Goal: Task Accomplishment & Management: Use online tool/utility

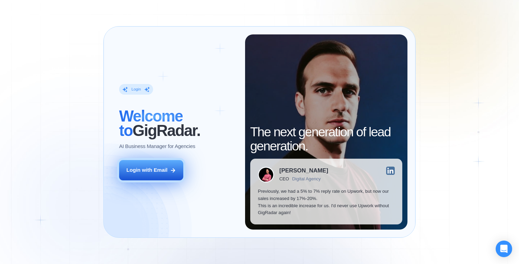
click at [153, 166] on button "Login with Email" at bounding box center [151, 170] width 64 height 20
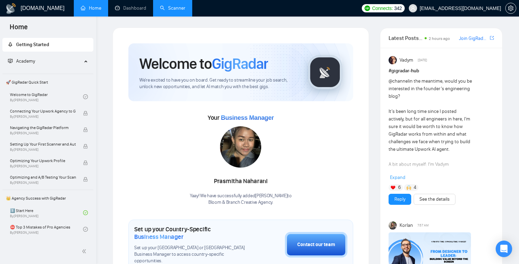
click at [177, 8] on link "Scanner" at bounding box center [172, 8] width 25 height 6
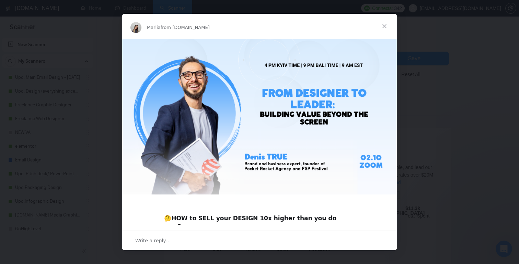
click at [388, 22] on span "Close" at bounding box center [384, 26] width 25 height 25
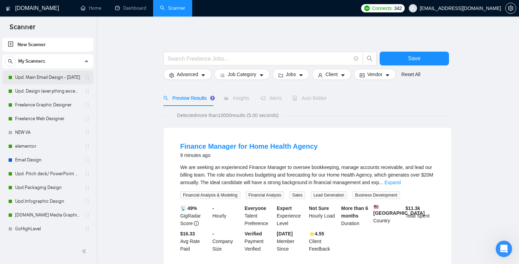
click at [47, 82] on link "Upd. Main Email Design - [DATE]" at bounding box center [47, 77] width 65 height 14
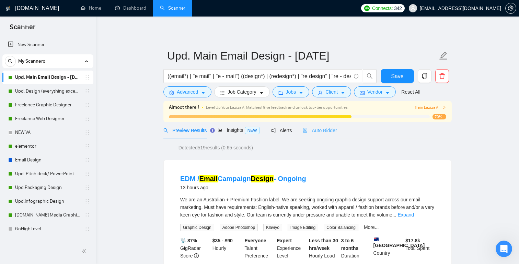
click at [327, 126] on div "Auto Bidder" at bounding box center [320, 130] width 34 height 16
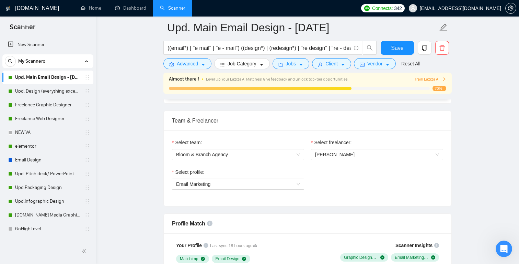
scroll to position [101, 0]
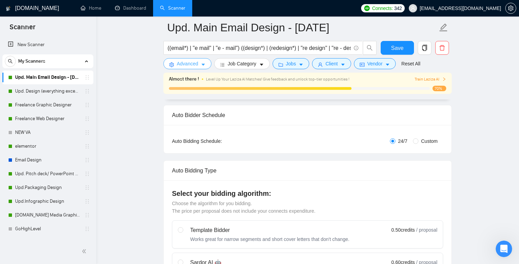
click at [194, 66] on span "Advanced" at bounding box center [187, 64] width 21 height 8
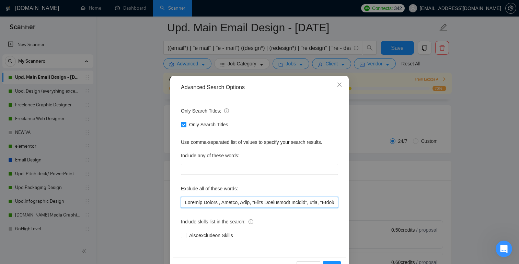
click at [184, 201] on input "text" at bounding box center [259, 202] width 157 height 11
paste input "Social Media Content Creator"
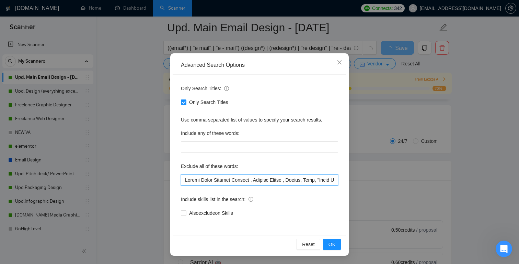
click at [249, 176] on input "text" at bounding box center [259, 179] width 157 height 11
type input "Social Media Content Creator , Content Writer , Google, Meta, "Brand Experience…"
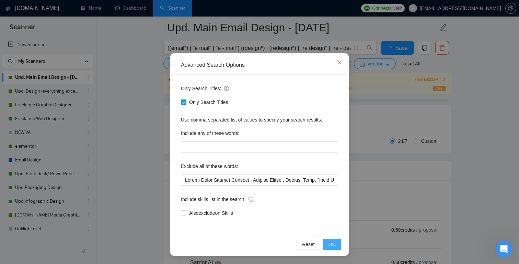
click at [334, 242] on span "OK" at bounding box center [332, 244] width 7 height 8
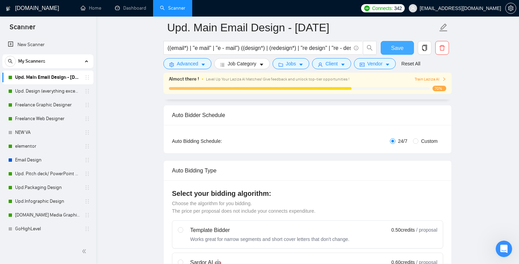
click at [400, 49] on span "Save" at bounding box center [397, 48] width 12 height 9
click at [45, 94] on link "Upd. Design (everything except unspecified)" at bounding box center [47, 91] width 65 height 14
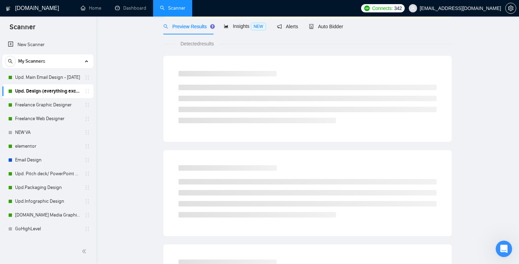
scroll to position [9, 0]
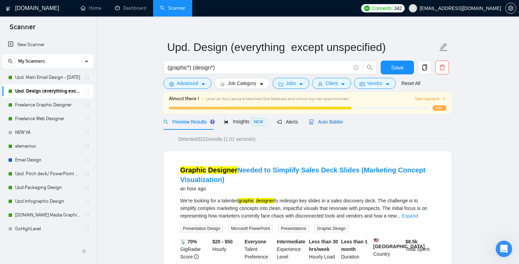
click at [332, 120] on span "Auto Bidder" at bounding box center [326, 121] width 34 height 5
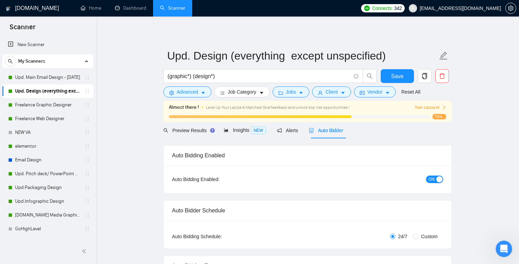
click at [433, 176] on span "ON" at bounding box center [432, 179] width 6 height 8
click at [188, 130] on span "Preview Results" at bounding box center [188, 129] width 49 height 5
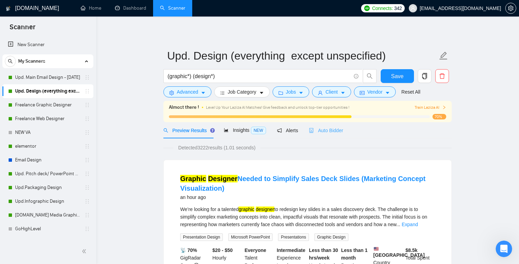
click at [324, 126] on div "Auto Bidder" at bounding box center [326, 130] width 34 height 16
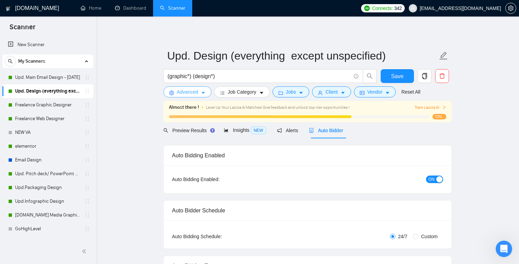
click at [192, 92] on span "Advanced" at bounding box center [187, 92] width 21 height 8
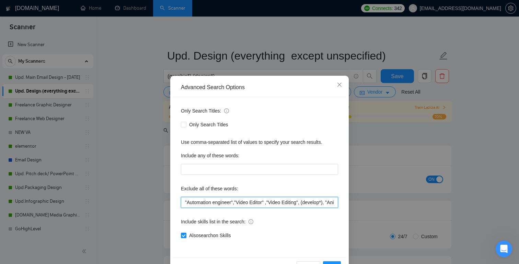
click at [182, 200] on input ""Automation engineer","Video Editor" ,"Video Editing", (develop*), "Animator", …" at bounding box center [259, 202] width 157 height 11
paste input "Social Media Content Creator"
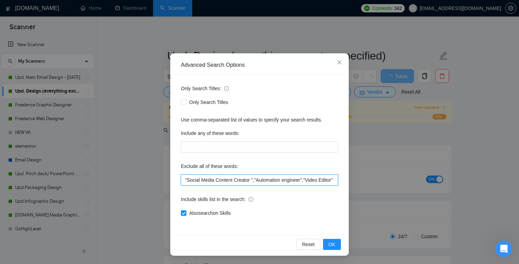
drag, startPoint x: 257, startPoint y: 182, endPoint x: 183, endPoint y: 180, distance: 73.9
click at [183, 180] on input ""Social Media Content Creator ","Automation engineer","Video Editor" ,"Video Ed…" at bounding box center [259, 179] width 157 height 11
type input ""Social Media Content Creator ","Automation engineer","Video Editor" ,"Video Ed…"
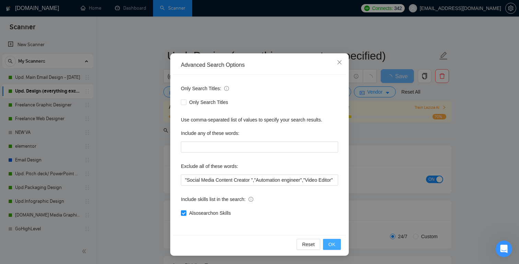
click at [331, 246] on span "OK" at bounding box center [332, 244] width 7 height 8
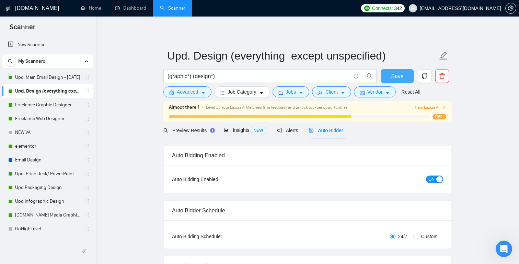
click at [393, 80] on span "Save" at bounding box center [397, 76] width 12 height 9
click at [32, 106] on link "Freelance Graphic Designer" at bounding box center [47, 105] width 65 height 14
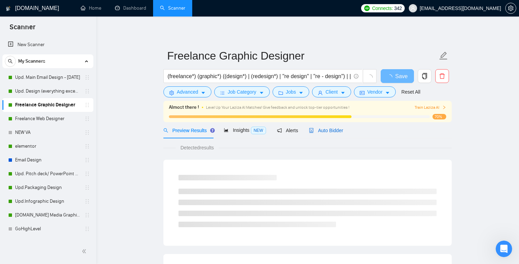
click at [338, 132] on span "Auto Bidder" at bounding box center [326, 129] width 34 height 5
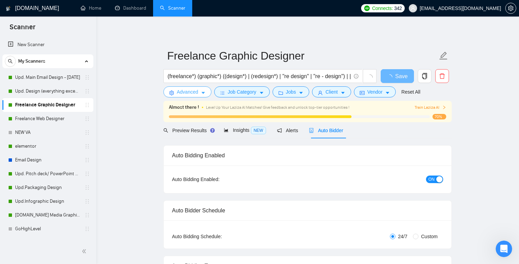
click at [202, 92] on icon "caret-down" at bounding box center [203, 92] width 5 height 5
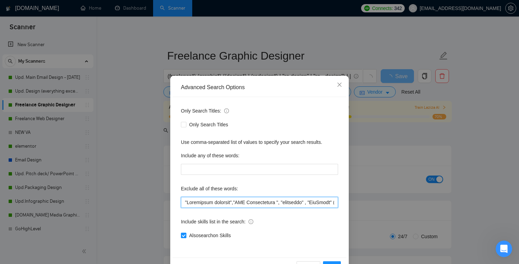
click at [187, 202] on input "text" at bounding box center [259, 202] width 157 height 11
paste input ""Social Media Content Creator ","
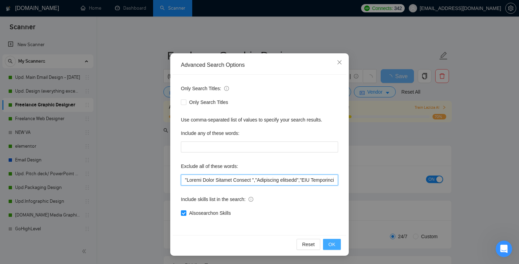
type input ""Social Media Content Creator ","Automation engineer","SEO Optimization ", "dev…"
click at [327, 244] on button "OK" at bounding box center [332, 243] width 18 height 11
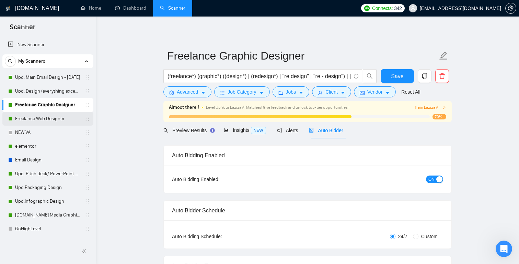
click at [33, 120] on link "Freelance Web Designer" at bounding box center [47, 119] width 65 height 14
click at [320, 130] on span "Auto Bidder" at bounding box center [326, 129] width 34 height 5
click at [191, 132] on span "Preview Results" at bounding box center [188, 129] width 49 height 5
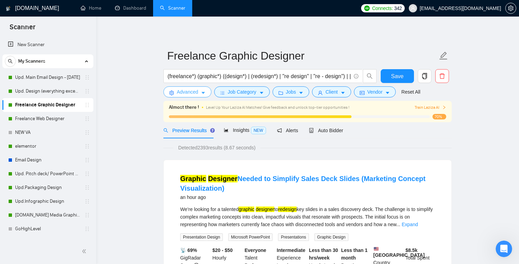
click at [189, 90] on span "Advanced" at bounding box center [187, 92] width 21 height 8
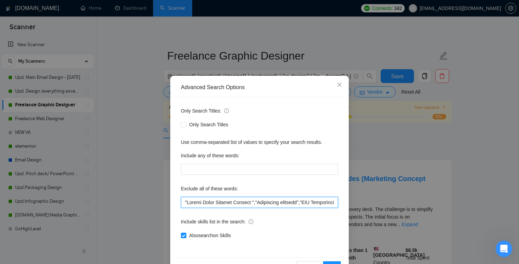
click at [185, 201] on input "text" at bounding box center [259, 202] width 157 height 11
click at [338, 84] on icon "close" at bounding box center [340, 84] width 4 height 4
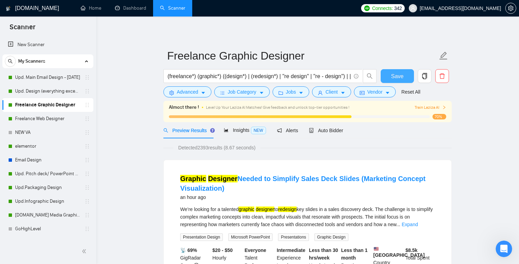
click at [395, 78] on span "Save" at bounding box center [397, 76] width 12 height 9
click at [47, 117] on link "Freelance Web Designer" at bounding box center [47, 119] width 65 height 14
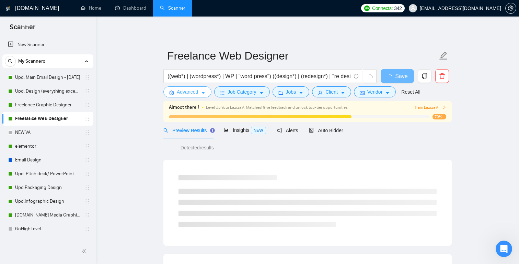
click at [194, 87] on button "Advanced" at bounding box center [188, 91] width 48 height 11
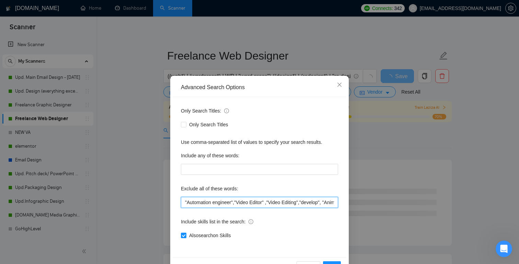
click at [182, 200] on input ""Automation engineer","Video Editor" ,"Video Editing","develop", "Animator", "a…" at bounding box center [259, 202] width 157 height 11
paste input "[PERSON_NAME] 1:58 PM no worries. also removed the bold. no need to add that. t…"
click at [341, 77] on span "Close" at bounding box center [340, 85] width 19 height 19
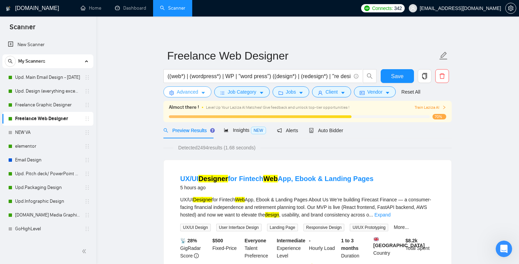
click at [191, 93] on span "Advanced" at bounding box center [187, 92] width 21 height 8
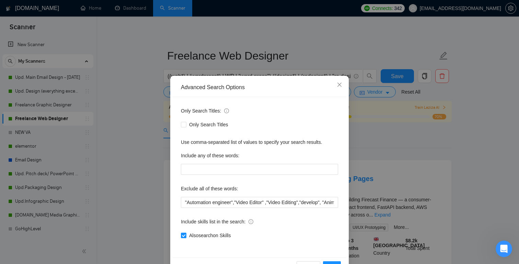
click at [226, 193] on label "Exclude all of these words:" at bounding box center [209, 188] width 57 height 11
click at [184, 201] on input ""Automation engineer","Video Editor" ,"Video Editing","develop", "Animator", "a…" at bounding box center [259, 202] width 157 height 11
paste input ""Social Media Content Creator ","
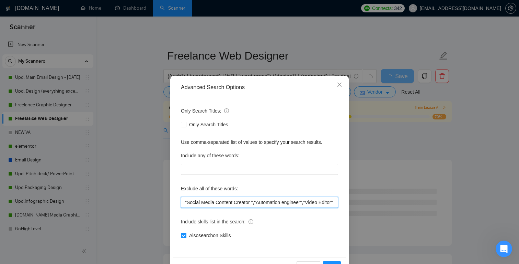
click at [186, 202] on input ""Social Media Content Creator ","Automation engineer","Video Editor" ,"Video Ed…" at bounding box center [259, 202] width 157 height 11
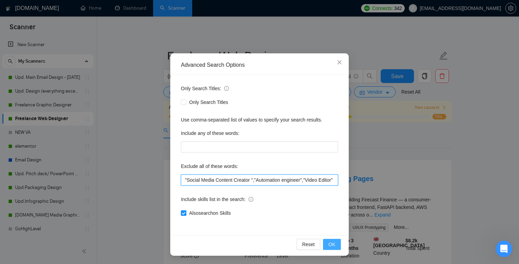
type input ""Social Media Content Creator ","Automation engineer","Video Editor" ,"Video Ed…"
click at [330, 240] on span "OK" at bounding box center [332, 244] width 7 height 8
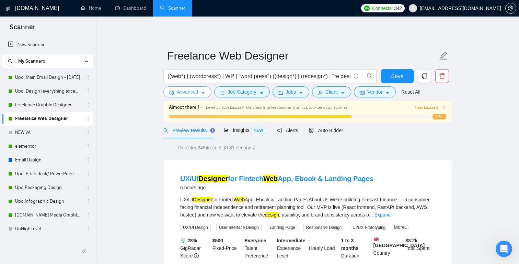
scroll to position [0, 0]
click at [38, 147] on link "elementor" at bounding box center [47, 146] width 65 height 14
click at [400, 78] on span "Save" at bounding box center [397, 76] width 12 height 9
click at [19, 152] on link "elementor" at bounding box center [47, 146] width 65 height 14
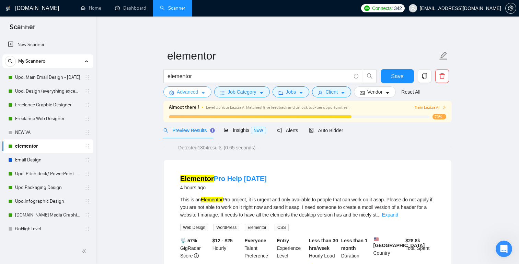
click at [180, 92] on span "Advanced" at bounding box center [187, 92] width 21 height 8
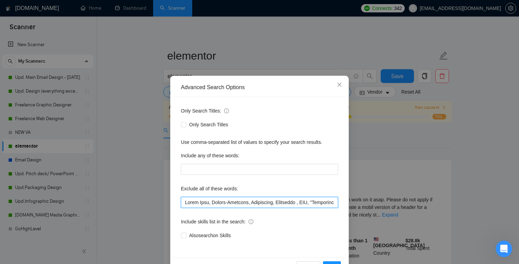
click at [192, 203] on input "text" at bounding box center [259, 202] width 157 height 11
click at [185, 203] on input "text" at bounding box center [259, 202] width 157 height 11
paste input ""Social Media Content Creator ","
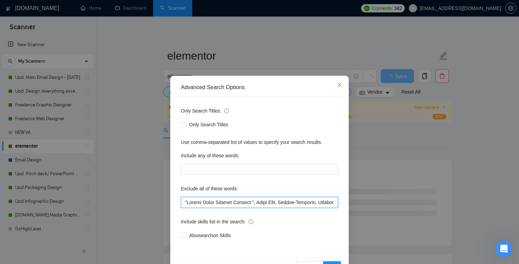
scroll to position [22, 0]
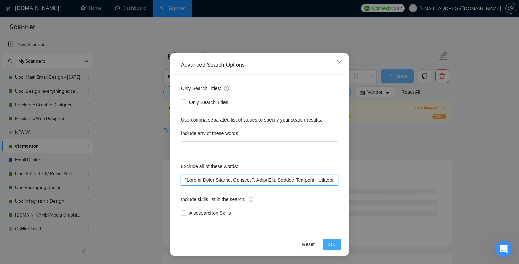
type input ""Social Media Content Creator ", Quick Task, German-Speaking, Animations, Bilin…"
click at [338, 242] on button "OK" at bounding box center [332, 243] width 18 height 11
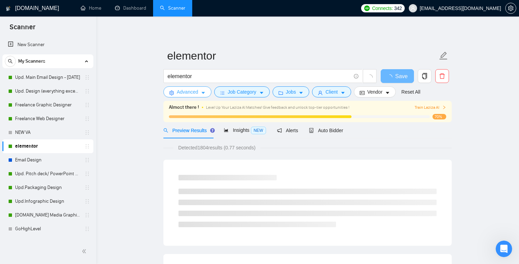
scroll to position [0, 0]
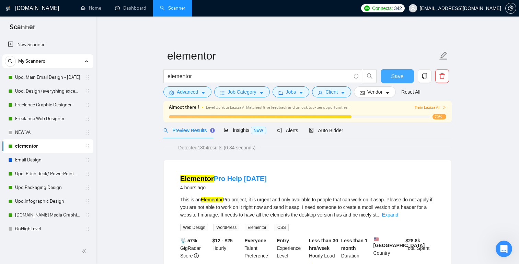
click at [400, 74] on span "Save" at bounding box center [397, 76] width 12 height 9
click at [187, 90] on span "Advanced" at bounding box center [187, 92] width 21 height 8
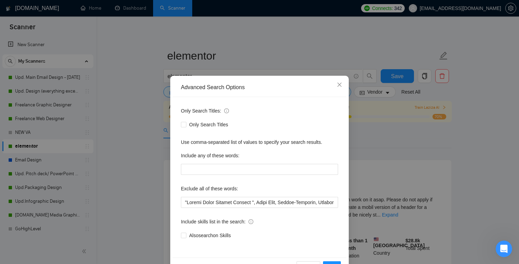
click at [125, 135] on div "Advanced Search Options Only Search Titles: Only Search Titles Use comma-separa…" at bounding box center [259, 132] width 519 height 264
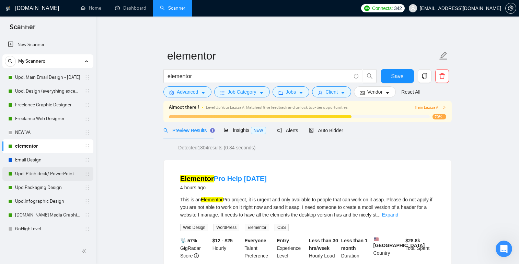
click at [33, 178] on link "Upd. Pitch deck/ PowerPoint Designer" at bounding box center [47, 174] width 65 height 14
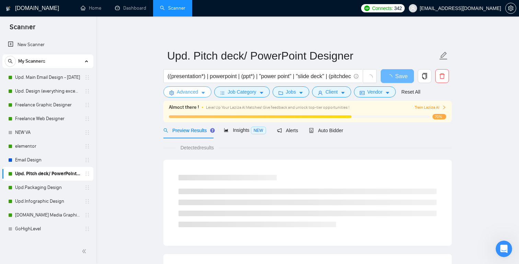
click at [188, 93] on span "Advanced" at bounding box center [187, 92] width 21 height 8
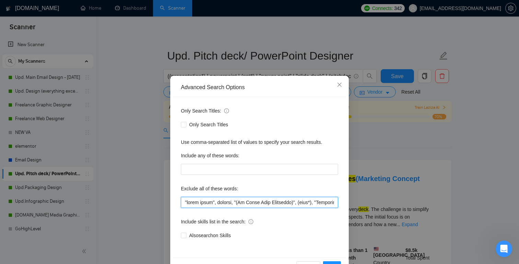
click at [184, 205] on input "text" at bounding box center [259, 202] width 157 height 11
paste input "Concern About 3-Star Feedback"
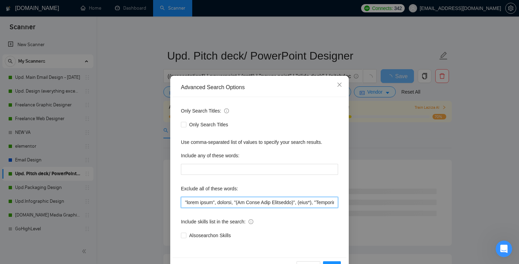
paste input ""Social Media Content Creator ","
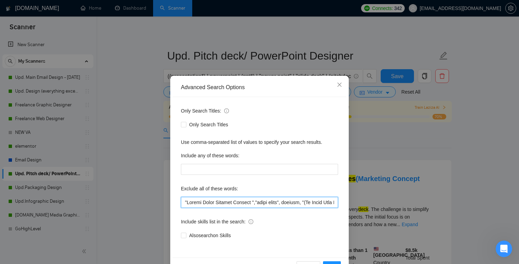
scroll to position [22, 0]
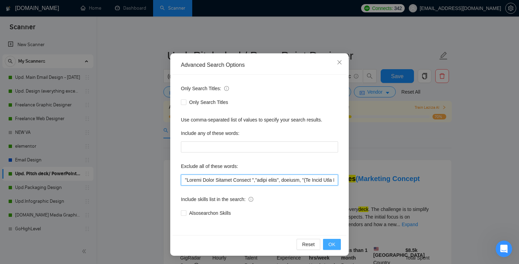
type input ""Social Media Content Creator ","pitch fresh", website, "(No Pitch Deck Designe…"
click at [335, 242] on span "OK" at bounding box center [332, 244] width 7 height 8
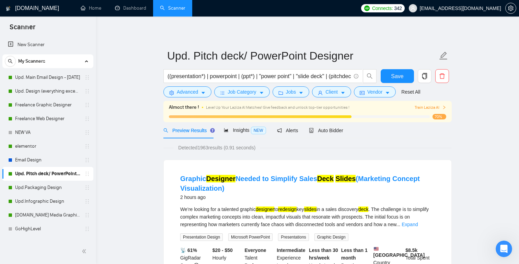
scroll to position [0, 0]
click at [402, 82] on button "Save" at bounding box center [397, 76] width 33 height 14
click at [44, 186] on link "Upd.Packaging Design" at bounding box center [47, 187] width 65 height 14
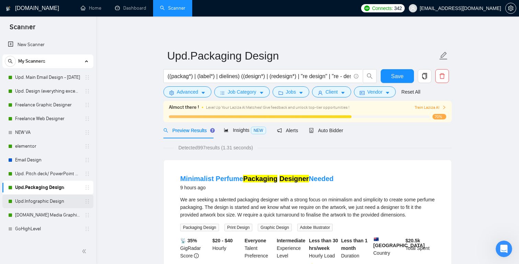
click at [43, 201] on link "Upd.Infographic Design" at bounding box center [47, 201] width 65 height 14
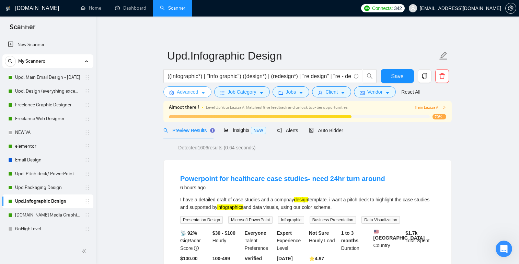
click at [188, 88] on span "Advanced" at bounding box center [187, 92] width 21 height 8
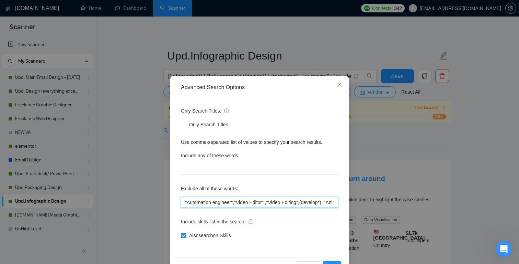
click at [184, 203] on input ""Automation engineer","Video Editor" ,"Video Editing",(develop*), "Animator", "…" at bounding box center [259, 202] width 157 height 11
paste input ""Social Media Content Creator ","
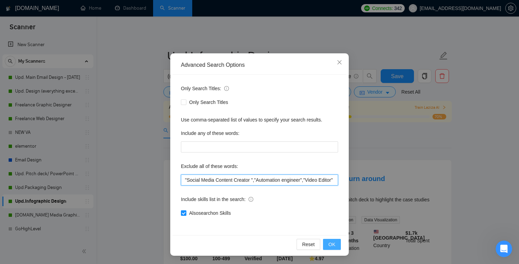
type input ""Social Media Content Creator ","Automation engineer","Video Editor" ,"Video Ed…"
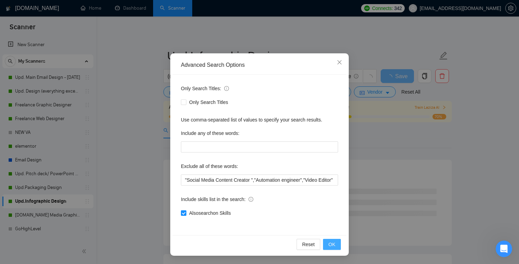
click at [334, 241] on span "OK" at bounding box center [332, 244] width 7 height 8
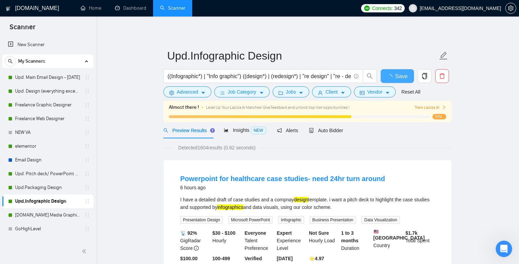
click at [405, 80] on span "Save" at bounding box center [401, 76] width 12 height 9
click at [45, 211] on link "[DOMAIN_NAME] Media Graphics" at bounding box center [47, 215] width 65 height 14
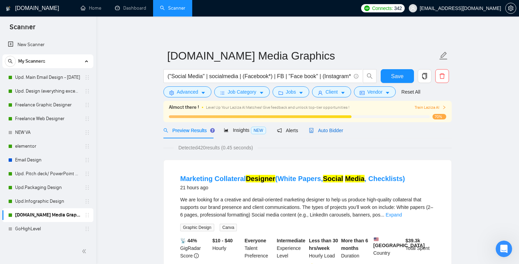
click at [332, 130] on span "Auto Bidder" at bounding box center [326, 129] width 34 height 5
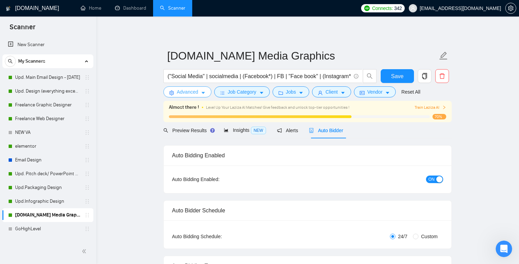
click at [188, 91] on span "Advanced" at bounding box center [187, 92] width 21 height 8
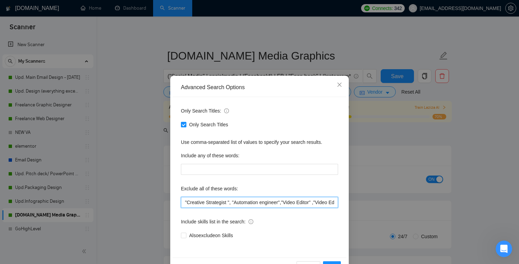
click at [186, 202] on input ""Creative Strategist ", "Automation engineer","Video Editor" ,"Video Editing",(…" at bounding box center [259, 202] width 157 height 11
paste input ""Social Media Content Creator ","
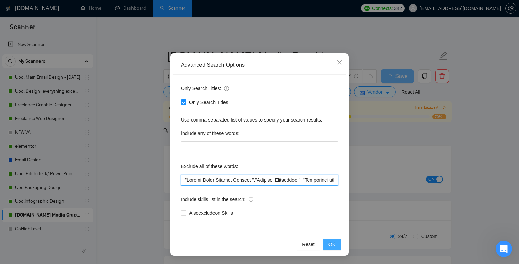
type input ""Social Media Content Creator ","Creative Strategist ", "Automation engineer","…"
click at [331, 245] on span "OK" at bounding box center [332, 244] width 7 height 8
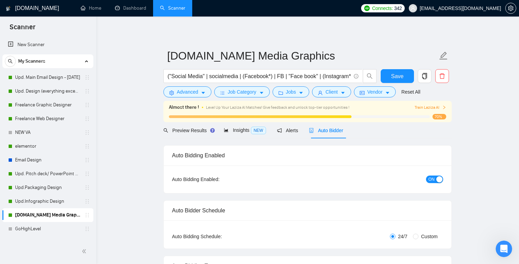
click at [395, 68] on form "[DOMAIN_NAME] Media Graphics ("Social Media" | socialmedia | (Facebook*) | FB |…" at bounding box center [308, 73] width 289 height 56
click at [395, 72] on span "Save" at bounding box center [397, 76] width 12 height 9
click at [53, 215] on link "[DOMAIN_NAME] Media Graphics" at bounding box center [47, 215] width 65 height 14
click at [196, 96] on button "Advanced" at bounding box center [188, 91] width 48 height 11
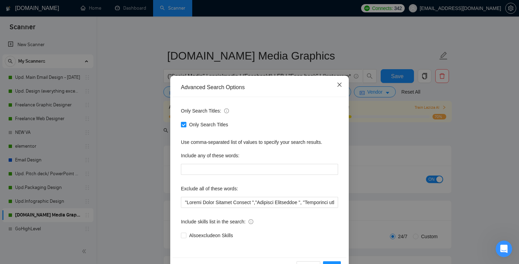
click at [342, 85] on icon "close" at bounding box center [339, 84] width 5 height 5
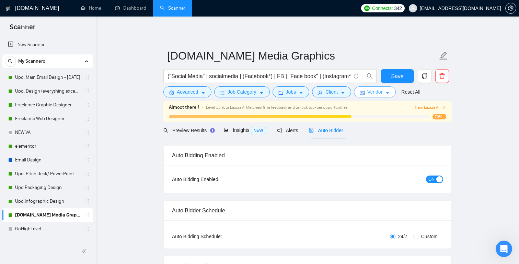
click at [379, 92] on span "Vendor" at bounding box center [375, 92] width 15 height 8
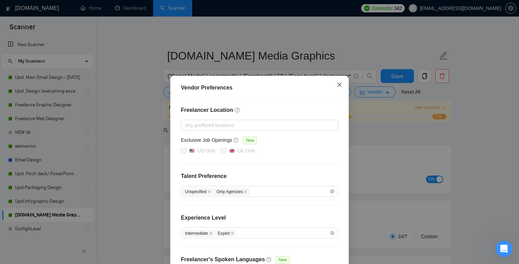
click at [341, 85] on icon "close" at bounding box center [339, 84] width 5 height 5
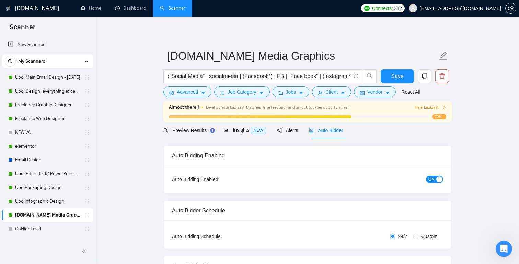
click at [328, 133] on div "Auto Bidder" at bounding box center [326, 130] width 34 height 8
click at [436, 181] on button "ON" at bounding box center [434, 179] width 17 height 8
click at [397, 82] on button "Save" at bounding box center [397, 76] width 33 height 14
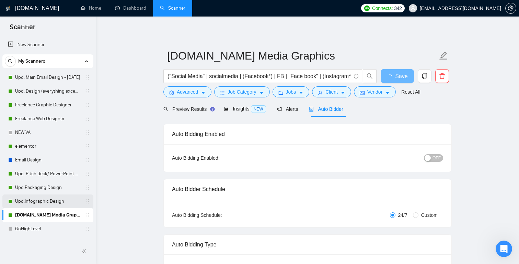
click at [40, 201] on link "Upd.Infographic Design" at bounding box center [47, 201] width 65 height 14
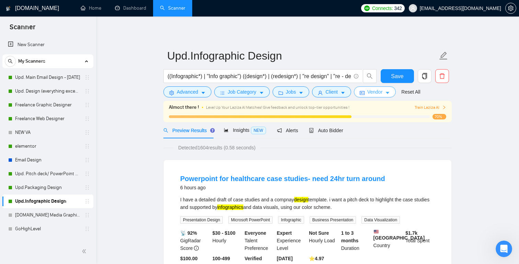
click at [390, 92] on icon "caret-down" at bounding box center [387, 93] width 3 height 2
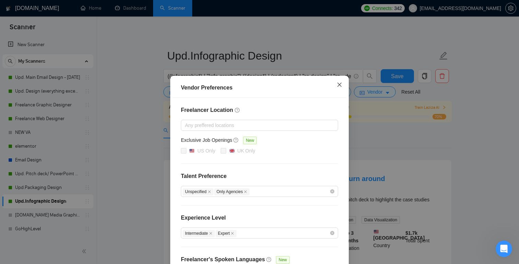
click at [336, 86] on span "Close" at bounding box center [340, 85] width 19 height 19
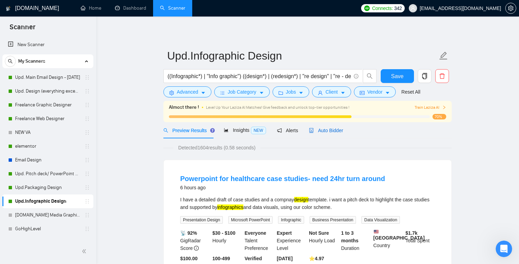
click at [333, 129] on span "Auto Bidder" at bounding box center [326, 129] width 34 height 5
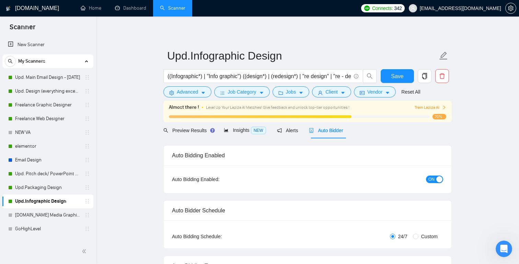
click at [431, 179] on span "ON" at bounding box center [432, 179] width 6 height 8
click at [48, 183] on link "Upd.Packaging Design" at bounding box center [47, 187] width 65 height 14
click at [393, 77] on span "Save" at bounding box center [397, 76] width 12 height 9
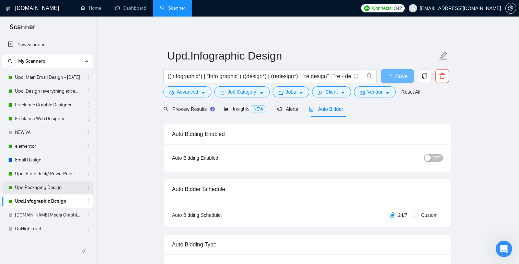
click at [45, 187] on link "Upd.Packaging Design" at bounding box center [47, 187] width 65 height 14
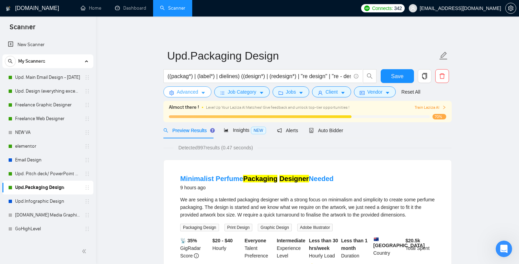
click at [183, 89] on span "Advanced" at bounding box center [187, 92] width 21 height 8
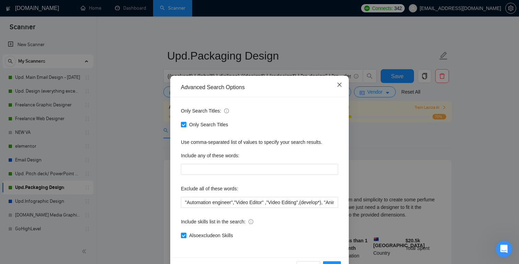
click at [339, 87] on icon "close" at bounding box center [339, 84] width 5 height 5
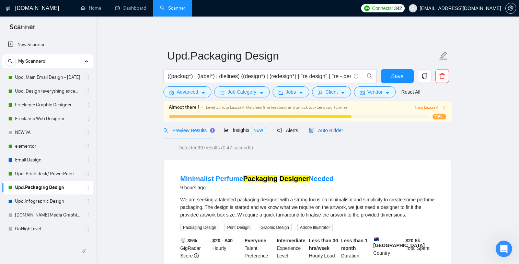
click at [329, 130] on span "Auto Bidder" at bounding box center [326, 129] width 34 height 5
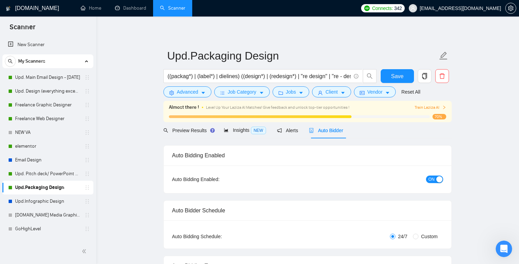
click at [432, 178] on span "ON" at bounding box center [432, 179] width 6 height 8
click at [399, 76] on span "Save" at bounding box center [397, 76] width 12 height 9
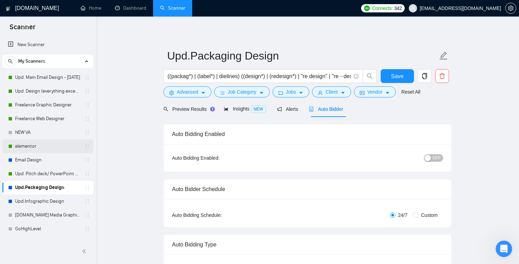
click at [47, 143] on link "elementor" at bounding box center [47, 146] width 65 height 14
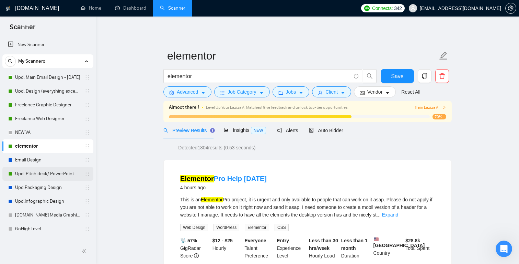
click at [57, 171] on link "Upd. Pitch deck/ PowerPoint Designer" at bounding box center [47, 174] width 65 height 14
